Goal: Subscribe to service/newsletter

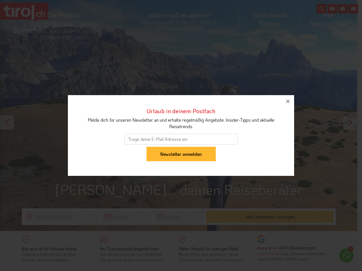
click at [181, 136] on input "email" at bounding box center [180, 139] width 113 height 11
click at [181, 147] on input "Newsletter anmelden" at bounding box center [180, 154] width 69 height 15
